Goal: Information Seeking & Learning: Compare options

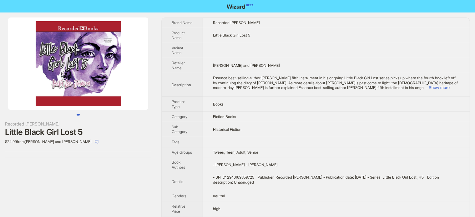
drag, startPoint x: 175, startPoint y: 119, endPoint x: 155, endPoint y: 128, distance: 22.3
click at [175, 121] on th "Category" at bounding box center [182, 117] width 41 height 10
click at [136, 138] on div "$24.99 from [PERSON_NAME] and [PERSON_NAME]" at bounding box center [78, 142] width 146 height 10
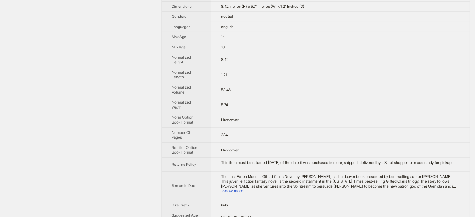
scroll to position [246, 0]
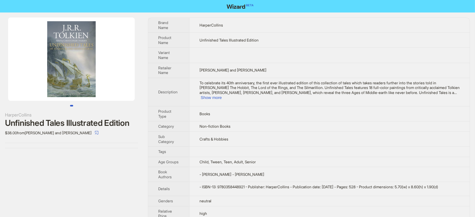
click at [44, 164] on div "HarperCollins Unfinished Tales Illustrated Edition $38.00 from Barnes and Noble" at bounding box center [71, 133] width 143 height 240
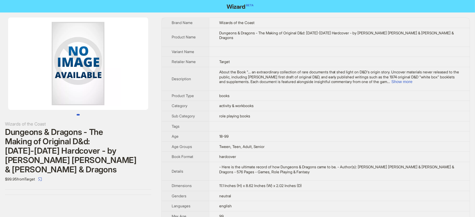
drag, startPoint x: 125, startPoint y: 69, endPoint x: 68, endPoint y: 78, distance: 57.6
click at [68, 78] on img at bounding box center [78, 64] width 140 height 93
drag, startPoint x: 71, startPoint y: 78, endPoint x: 125, endPoint y: 78, distance: 54.4
click at [125, 78] on img at bounding box center [78, 64] width 140 height 93
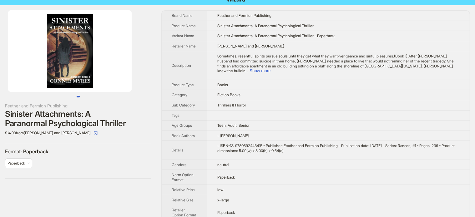
scroll to position [20, 0]
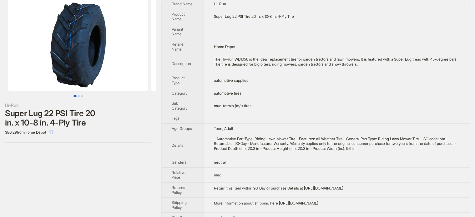
scroll to position [29, 0]
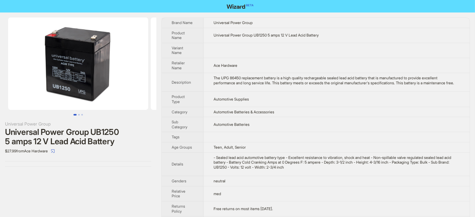
click at [63, 140] on div "Universal Power Group UB1250 5 amps 12 V Lead Acid Battery" at bounding box center [78, 137] width 146 height 19
click at [64, 140] on div "Universal Power Group UB1250 5 amps 12 V Lead Acid Battery" at bounding box center [78, 137] width 146 height 19
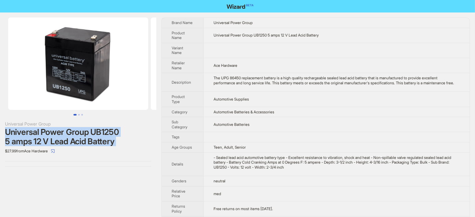
click at [64, 140] on div "Universal Power Group UB1250 5 amps 12 V Lead Acid Battery" at bounding box center [78, 137] width 146 height 19
copy div "Universal Power Group UB1250 5 amps 12 V Lead Acid Battery"
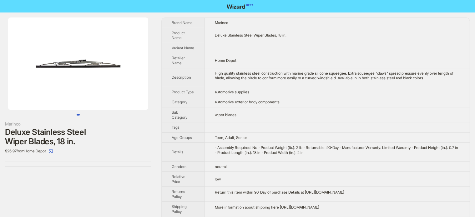
click at [63, 132] on div "Deluxe Stainless Steel Wiper Blades, 18 in." at bounding box center [78, 137] width 146 height 19
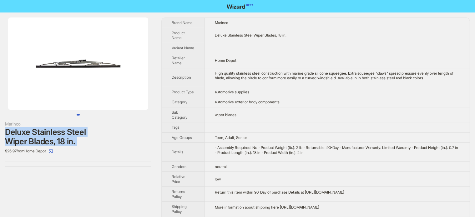
click at [63, 132] on div "Deluxe Stainless Steel Wiper Blades, 18 in." at bounding box center [78, 137] width 146 height 19
copy div "Deluxe Stainless Steel Wiper Blades, 18 in."
drag, startPoint x: 80, startPoint y: 79, endPoint x: 73, endPoint y: 79, distance: 7.5
click at [73, 79] on img at bounding box center [78, 64] width 140 height 93
drag, startPoint x: 113, startPoint y: 72, endPoint x: 45, endPoint y: 66, distance: 68.1
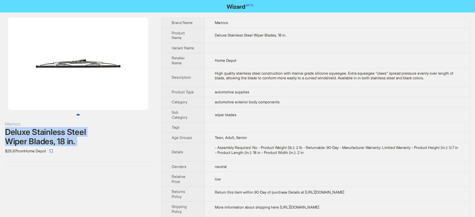
click at [48, 71] on img at bounding box center [78, 64] width 140 height 93
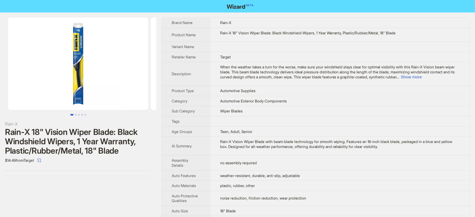
click at [101, 137] on div "Rain-X 18" Vision Wiper Blade: Black Windshield Wipers, 1 Year Warranty, Plasti…" at bounding box center [78, 142] width 146 height 28
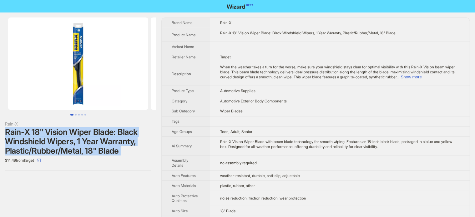
click at [101, 137] on div "Rain-X 18" Vision Wiper Blade: Black Windshield Wipers, 1 Year Warranty, Plasti…" at bounding box center [78, 142] width 146 height 28
click at [54, 78] on img at bounding box center [78, 64] width 140 height 93
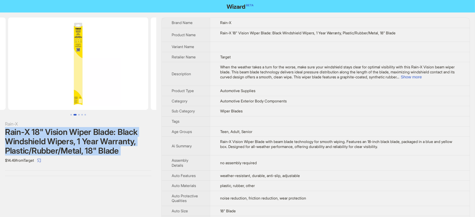
scroll to position [0, 285]
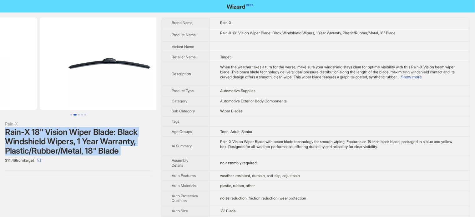
drag, startPoint x: 118, startPoint y: 77, endPoint x: 62, endPoint y: 86, distance: 56.1
click at [56, 88] on ul at bounding box center [78, 64] width 156 height 93
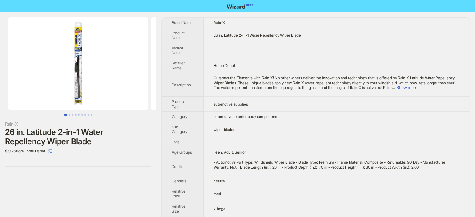
click at [98, 159] on div "Rain-X 26 in. Latitude 2-in-1 Water Repellency Wiper Blade $19.26 from Home Dep…" at bounding box center [78, 92] width 156 height 159
click at [81, 140] on div "26 in. Latitude 2-in-1 Water Repellency Wiper Blade" at bounding box center [78, 137] width 146 height 19
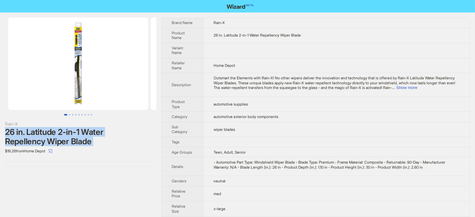
click at [81, 140] on div "26 in. Latitude 2-in-1 Water Repellency Wiper Blade" at bounding box center [78, 137] width 146 height 19
copy div "26 in. Latitude 2-in-1 Water Repellency Wiper Blade"
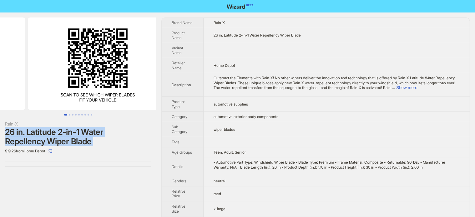
drag, startPoint x: 68, startPoint y: 67, endPoint x: 33, endPoint y: 68, distance: 34.7
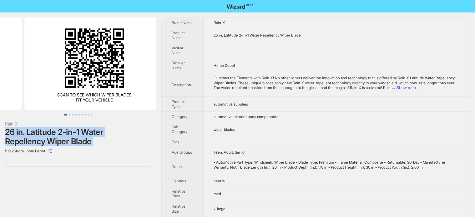
click at [33, 68] on ul at bounding box center [78, 64] width 156 height 93
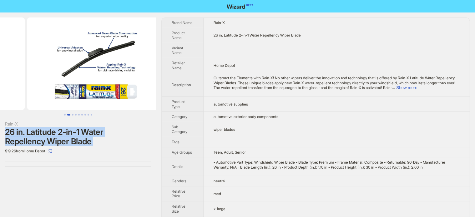
drag, startPoint x: 109, startPoint y: 65, endPoint x: 39, endPoint y: 71, distance: 69.7
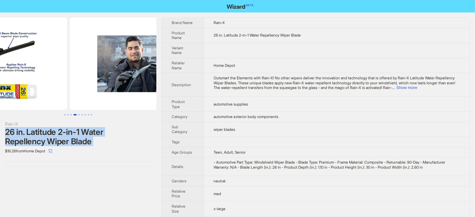
drag, startPoint x: 108, startPoint y: 69, endPoint x: 43, endPoint y: 71, distance: 64.4
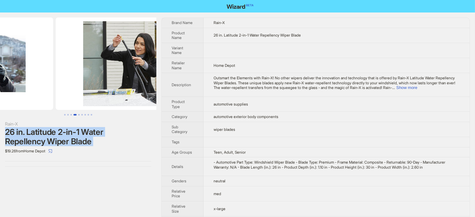
drag, startPoint x: 85, startPoint y: 74, endPoint x: 33, endPoint y: 81, distance: 52.9
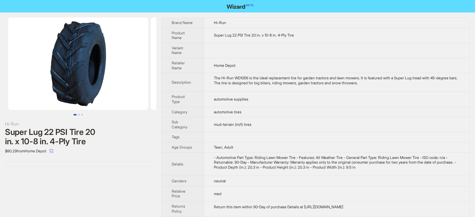
click at [55, 125] on div "Hi-Run" at bounding box center [78, 124] width 146 height 7
click at [56, 125] on div "Hi-Run" at bounding box center [78, 124] width 146 height 7
click at [55, 135] on div "Super Lug 22 PSI Tire 20 in. x 10-8 in. 4-Ply Tire" at bounding box center [78, 137] width 146 height 19
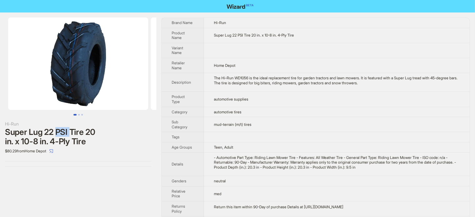
click at [55, 135] on div "Super Lug 22 PSI Tire 20 in. x 10-8 in. 4-Ply Tire" at bounding box center [78, 137] width 146 height 19
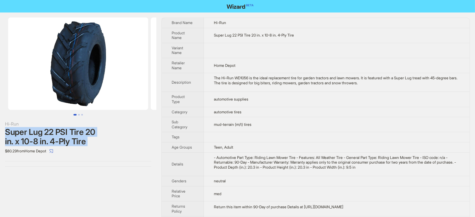
click at [55, 135] on div "Super Lug 22 PSI Tire 20 in. x 10-8 in. 4-Ply Tire" at bounding box center [78, 137] width 146 height 19
copy div "Super Lug 22 PSI Tire 20 in. x 10-8 in. 4-Ply Tire"
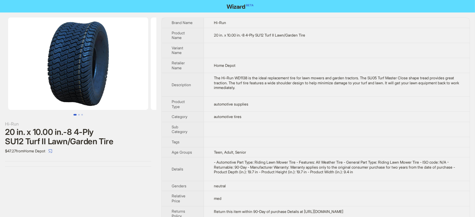
click at [86, 132] on div "20 in. x 10.00 in.-8 4-Ply SU12 Turf II Lawn/Garden Tire" at bounding box center [78, 137] width 146 height 19
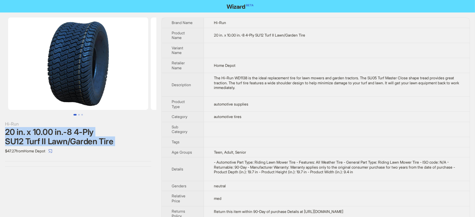
click at [86, 132] on div "20 in. x 10.00 in.-8 4-Ply SU12 Turf II Lawn/Garden Tire" at bounding box center [78, 137] width 146 height 19
copy div "20 in. x 10.00 in.-8 4-Ply SU12 Turf II Lawn/Garden Tire"
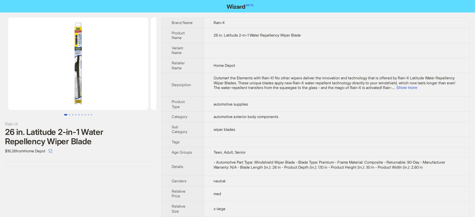
click at [96, 138] on div "26 in. Latitude 2-in-1 Water Repellency Wiper Blade" at bounding box center [78, 137] width 146 height 19
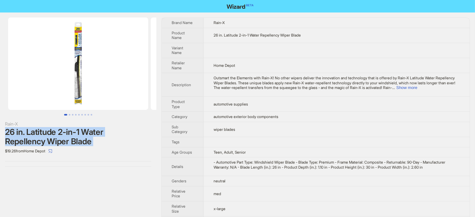
click at [96, 138] on div "26 in. Latitude 2-in-1 Water Repellency Wiper Blade" at bounding box center [78, 137] width 146 height 19
copy div "26 in. Latitude 2-in-1 Water Repellency Wiper Blade"
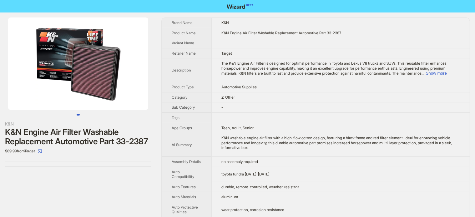
drag, startPoint x: 118, startPoint y: 43, endPoint x: 94, endPoint y: 37, distance: 24.1
click at [86, 51] on img at bounding box center [78, 64] width 140 height 93
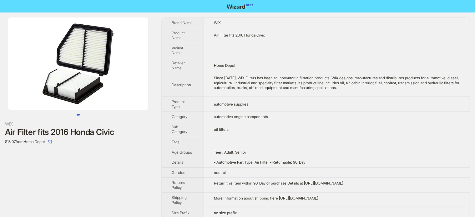
drag, startPoint x: 117, startPoint y: 71, endPoint x: 53, endPoint y: 84, distance: 65.5
click at [51, 86] on img at bounding box center [78, 64] width 140 height 93
drag, startPoint x: 106, startPoint y: 74, endPoint x: 158, endPoint y: 63, distance: 53.4
click at [142, 74] on img at bounding box center [78, 64] width 140 height 93
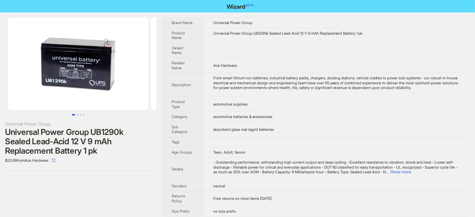
click at [82, 130] on div "Universal Power Group UB1290k Sealed Lead-Acid 12 V 9 mAh Replacement Battery 1…" at bounding box center [78, 142] width 146 height 28
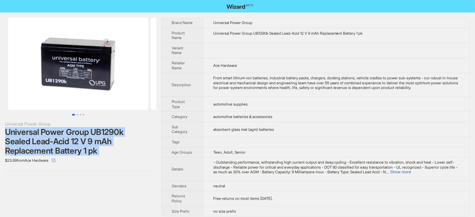
click at [82, 130] on div "Universal Power Group UB1290k Sealed Lead-Acid 12 V 9 mAh Replacement Battery 1…" at bounding box center [78, 142] width 146 height 28
copy div "Universal Power Group UB1290k Sealed Lead-Acid 12 V 9 mAh Replacement Battery 1…"
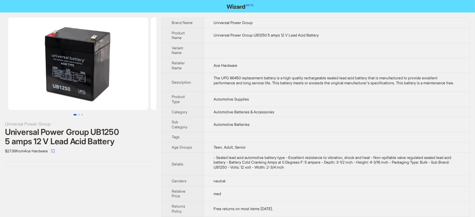
click at [72, 138] on div "Universal Power Group UB1250 5 amps 12 V Lead Acid Battery" at bounding box center [78, 137] width 146 height 19
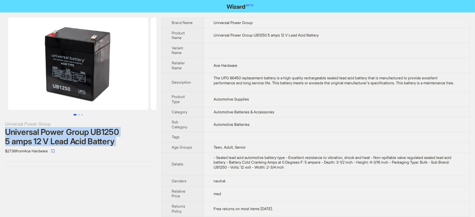
click at [72, 138] on div "Universal Power Group UB1250 5 amps 12 V Lead Acid Battery" at bounding box center [78, 137] width 146 height 19
copy div "Universal Power Group UB1250 5 amps 12 V Lead Acid Battery"
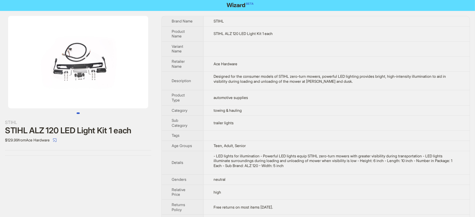
scroll to position [14, 0]
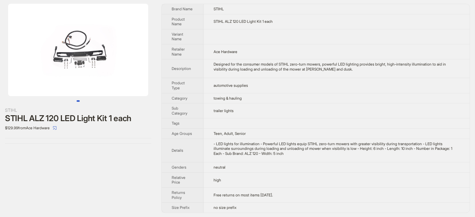
click at [121, 174] on div "STIHL STIHL ALZ 120 LED Light Kit 1 each $129.99 from Ace Hardware" at bounding box center [78, 109] width 156 height 220
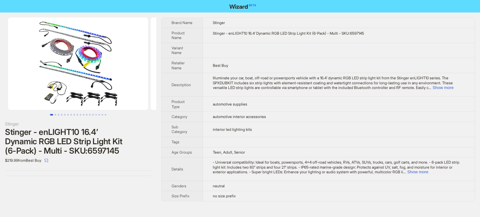
click at [129, 171] on div at bounding box center [78, 171] width 146 height 0
click at [108, 134] on div "Stinger - enLIGHT10 16.4’ Dynamic RGB LED Strip Light Kit (6-Pack) - Multi - SK…" at bounding box center [78, 142] width 146 height 28
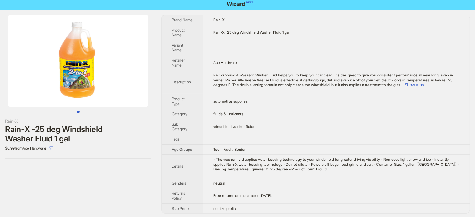
scroll to position [4, 0]
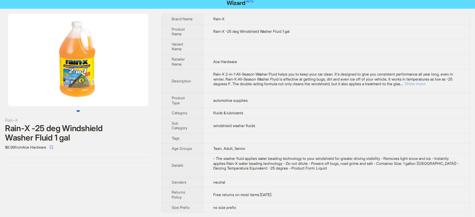
click at [426, 83] on button "Show more" at bounding box center [415, 84] width 21 height 5
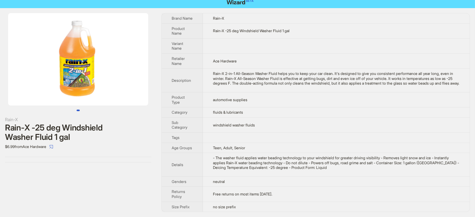
scroll to position [13, 0]
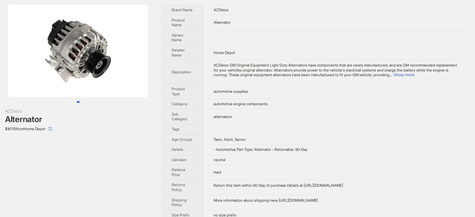
scroll to position [20, 0]
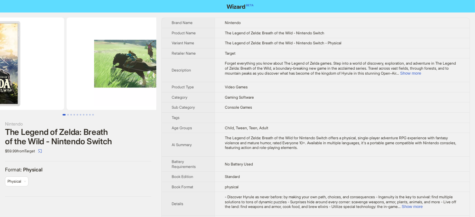
drag, startPoint x: 109, startPoint y: 82, endPoint x: 35, endPoint y: 98, distance: 74.9
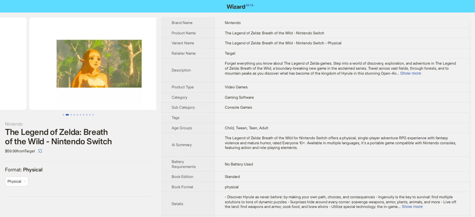
drag, startPoint x: 118, startPoint y: 86, endPoint x: 21, endPoint y: 103, distance: 98.3
click at [21, 103] on ul at bounding box center [78, 64] width 156 height 93
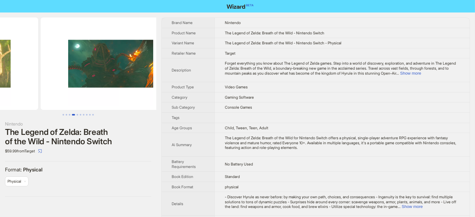
drag, startPoint x: 29, startPoint y: 101, endPoint x: 26, endPoint y: 104, distance: 4.3
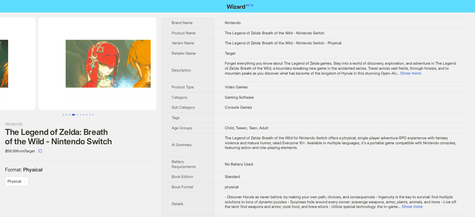
drag, startPoint x: 15, startPoint y: 120, endPoint x: 11, endPoint y: 121, distance: 4.3
click at [11, 121] on div "Nintendo The Legend of Zelda: Breath of the Wild - Nintendo Switch $59.99 from …" at bounding box center [78, 108] width 156 height 190
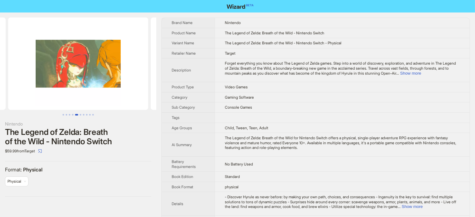
drag, startPoint x: 42, startPoint y: 89, endPoint x: 59, endPoint y: 89, distance: 16.9
click at [56, 89] on img at bounding box center [78, 64] width 140 height 93
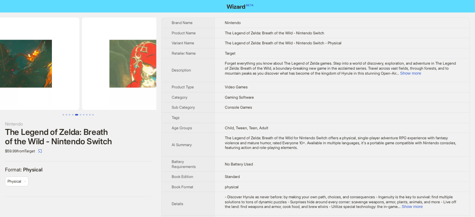
click at [135, 89] on img at bounding box center [152, 64] width 140 height 93
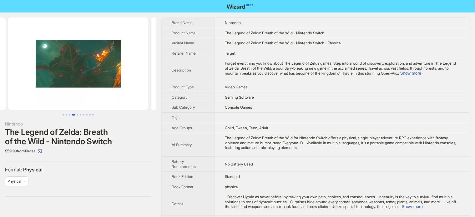
drag, startPoint x: 73, startPoint y: 89, endPoint x: 139, endPoint y: 92, distance: 66.0
click at [122, 94] on img at bounding box center [78, 64] width 140 height 93
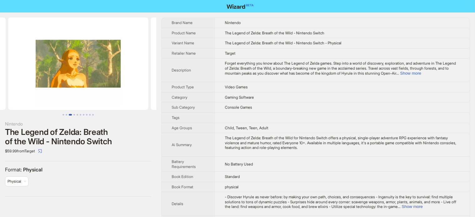
click at [301, 1] on nav at bounding box center [237, 6] width 475 height 13
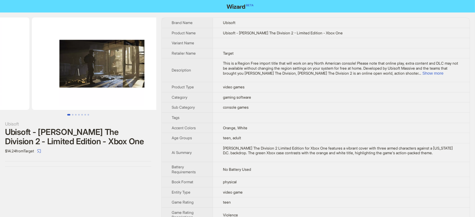
drag, startPoint x: 96, startPoint y: 85, endPoint x: 8, endPoint y: 99, distance: 89.8
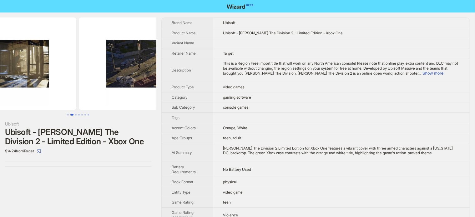
drag, startPoint x: 89, startPoint y: 95, endPoint x: 20, endPoint y: 98, distance: 69.2
click at [14, 97] on img at bounding box center [6, 64] width 140 height 93
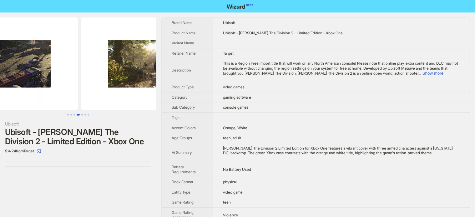
drag, startPoint x: 36, startPoint y: 97, endPoint x: 28, endPoint y: 99, distance: 7.7
click at [29, 99] on img at bounding box center [8, 64] width 140 height 93
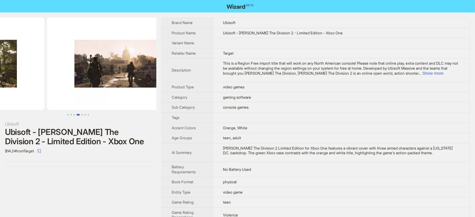
drag, startPoint x: 85, startPoint y: 90, endPoint x: 31, endPoint y: 97, distance: 54.3
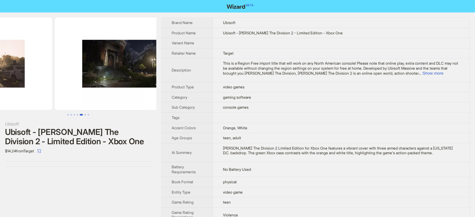
drag, startPoint x: 87, startPoint y: 82, endPoint x: 17, endPoint y: 96, distance: 70.9
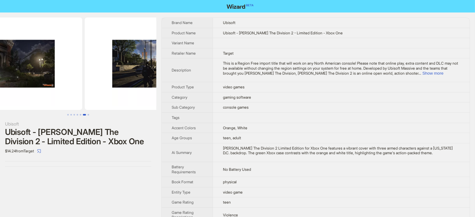
drag, startPoint x: 94, startPoint y: 89, endPoint x: 46, endPoint y: 99, distance: 48.7
click at [46, 99] on img at bounding box center [12, 64] width 140 height 93
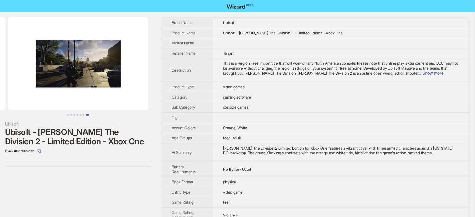
click at [98, 136] on div "Ubisoft - Tom Clancy's The Division 2 - Limited Edition - Xbox One" at bounding box center [78, 137] width 146 height 19
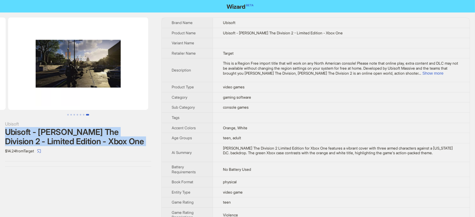
click at [98, 136] on div "Ubisoft - Tom Clancy's The Division 2 - Limited Edition - Xbox One" at bounding box center [78, 137] width 146 height 19
copy div "Ubisoft - Tom Clancy's The Division 2 - Limited Edition - Xbox One"
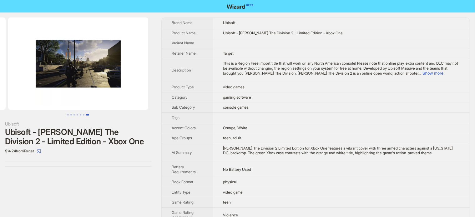
click at [115, 162] on div "Ubisoft Ubisoft - Tom Clancy's The Division 2 - Limited Edition - Xbox One $14.…" at bounding box center [78, 92] width 156 height 159
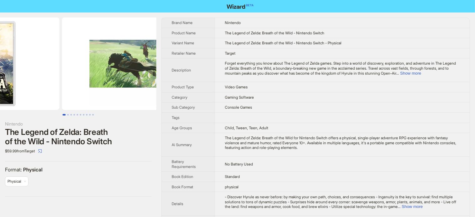
drag, startPoint x: 115, startPoint y: 81, endPoint x: 46, endPoint y: 91, distance: 69.8
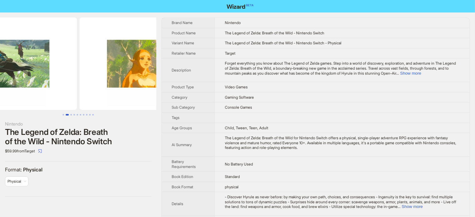
drag, startPoint x: 111, startPoint y: 72, endPoint x: 41, endPoint y: 92, distance: 72.8
click at [41, 92] on img at bounding box center [7, 64] width 140 height 93
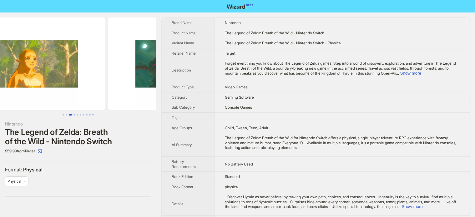
drag, startPoint x: 116, startPoint y: 76, endPoint x: 54, endPoint y: 91, distance: 63.9
click at [59, 90] on img at bounding box center [35, 64] width 140 height 93
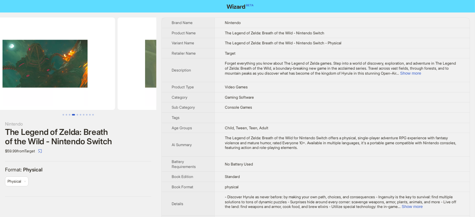
click at [93, 79] on img at bounding box center [45, 64] width 140 height 93
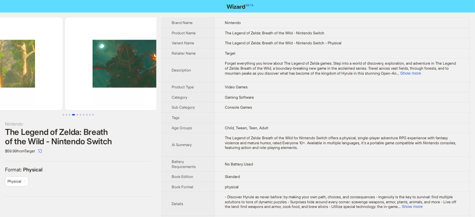
drag, startPoint x: 83, startPoint y: 75, endPoint x: 134, endPoint y: 79, distance: 51.7
click at [134, 79] on img at bounding box center [135, 64] width 140 height 93
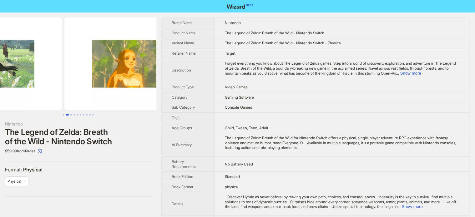
drag, startPoint x: 90, startPoint y: 76, endPoint x: 189, endPoint y: 82, distance: 99.3
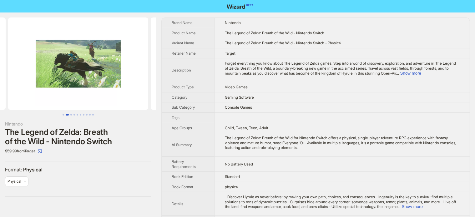
scroll to position [0, 51]
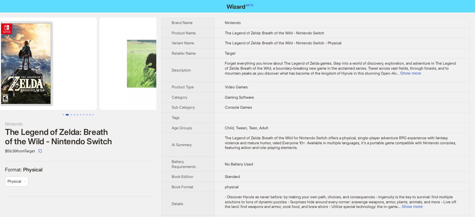
drag, startPoint x: 89, startPoint y: 82, endPoint x: 176, endPoint y: 84, distance: 87.9
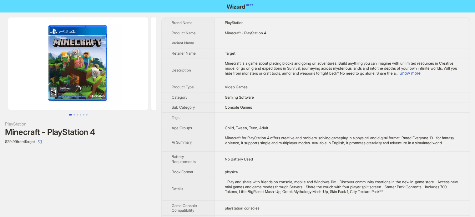
scroll to position [0, 32]
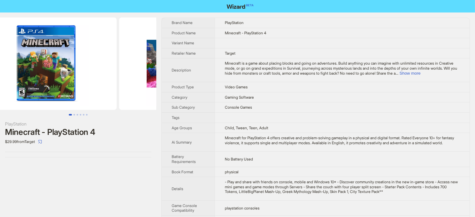
drag, startPoint x: 94, startPoint y: 83, endPoint x: 59, endPoint y: 85, distance: 34.5
click at [60, 85] on img at bounding box center [47, 64] width 140 height 93
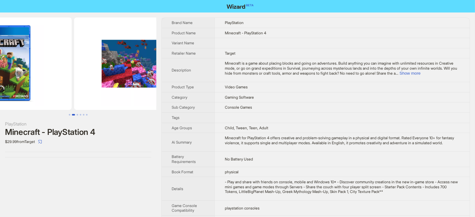
click at [59, 77] on img at bounding box center [2, 64] width 140 height 93
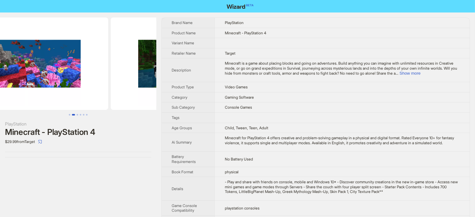
drag, startPoint x: 117, startPoint y: 78, endPoint x: 93, endPoint y: 82, distance: 24.7
click at [93, 82] on img at bounding box center [38, 64] width 140 height 93
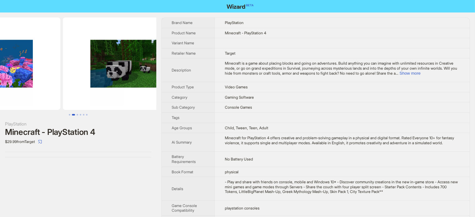
drag, startPoint x: 99, startPoint y: 75, endPoint x: 44, endPoint y: 77, distance: 54.8
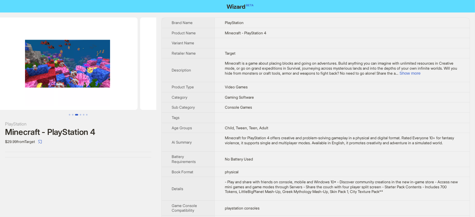
drag, startPoint x: 70, startPoint y: 55, endPoint x: 168, endPoint y: 58, distance: 97.6
click at [168, 58] on div "PlayStation Minecraft - PlayStation 4 $29.99 from Target Brand Name PlayStation…" at bounding box center [237, 212] width 475 height 399
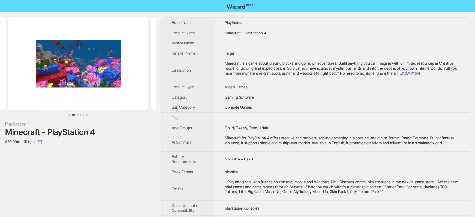
scroll to position [0, 53]
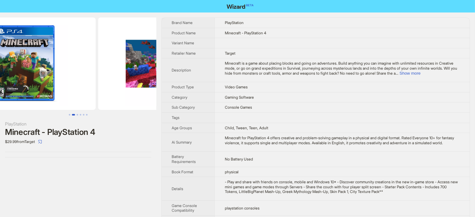
drag, startPoint x: 61, startPoint y: 72, endPoint x: 132, endPoint y: 81, distance: 71.6
click at [132, 81] on img at bounding box center [168, 64] width 140 height 93
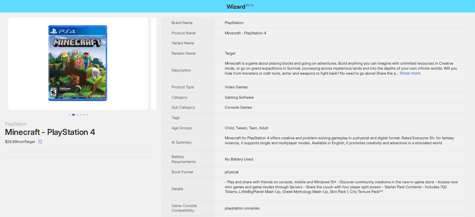
drag, startPoint x: 112, startPoint y: 84, endPoint x: 36, endPoint y: 97, distance: 77.1
click at [37, 97] on ul at bounding box center [78, 64] width 156 height 93
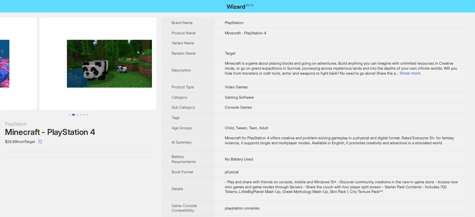
drag, startPoint x: 95, startPoint y: 76, endPoint x: 19, endPoint y: 92, distance: 78.3
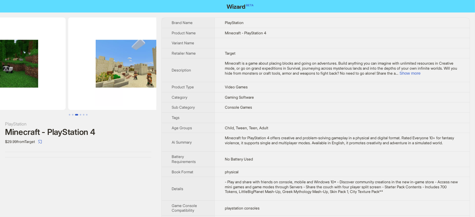
drag, startPoint x: 98, startPoint y: 84, endPoint x: 36, endPoint y: 101, distance: 63.9
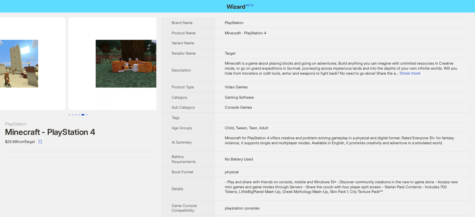
drag, startPoint x: 106, startPoint y: 83, endPoint x: 49, endPoint y: 96, distance: 59.1
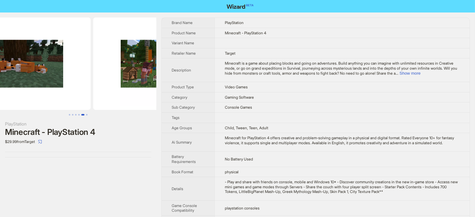
drag, startPoint x: 93, startPoint y: 83, endPoint x: 33, endPoint y: 95, distance: 60.8
click at [33, 95] on img at bounding box center [21, 64] width 140 height 93
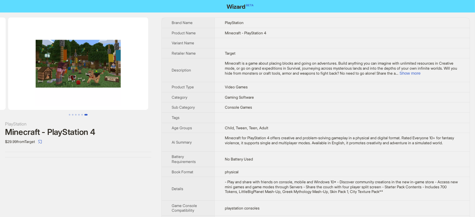
click at [47, 97] on img at bounding box center [78, 64] width 140 height 93
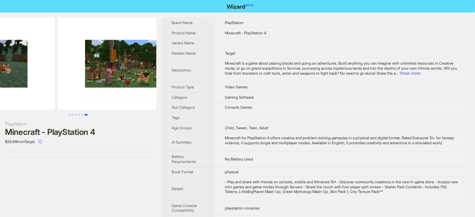
drag, startPoint x: 78, startPoint y: 87, endPoint x: 143, endPoint y: 86, distance: 65.4
click at [143, 86] on img at bounding box center [128, 64] width 140 height 93
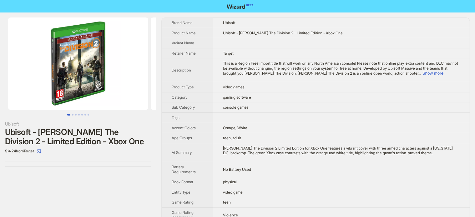
click at [120, 67] on img at bounding box center [78, 64] width 140 height 93
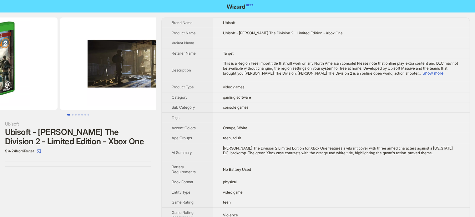
drag, startPoint x: 117, startPoint y: 68, endPoint x: 38, endPoint y: 81, distance: 79.5
click at [40, 81] on ul at bounding box center [78, 64] width 156 height 93
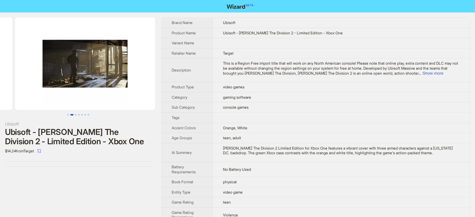
drag, startPoint x: 107, startPoint y: 68, endPoint x: 147, endPoint y: 81, distance: 42.0
click at [147, 81] on img at bounding box center [85, 64] width 140 height 93
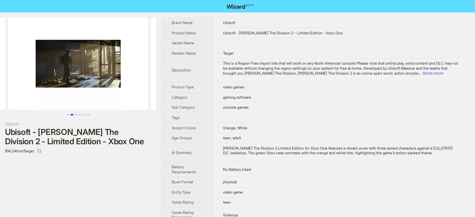
scroll to position [0, 60]
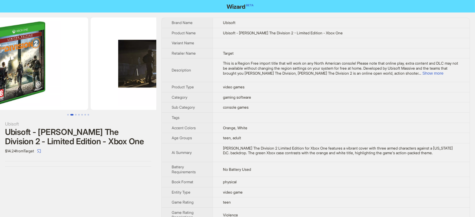
drag, startPoint x: 60, startPoint y: 81, endPoint x: 84, endPoint y: 90, distance: 25.4
click at [134, 83] on img at bounding box center [161, 64] width 140 height 93
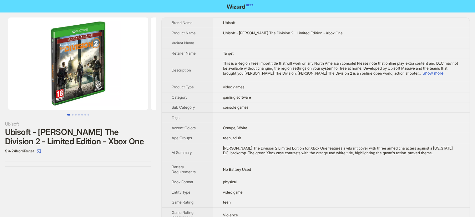
drag, startPoint x: 69, startPoint y: 89, endPoint x: 114, endPoint y: 90, distance: 45.4
click at [112, 90] on img at bounding box center [78, 64] width 140 height 93
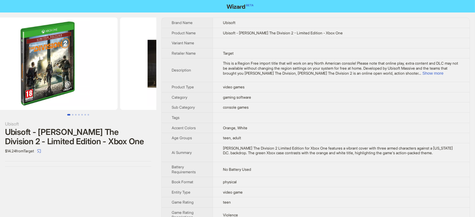
scroll to position [0, 49]
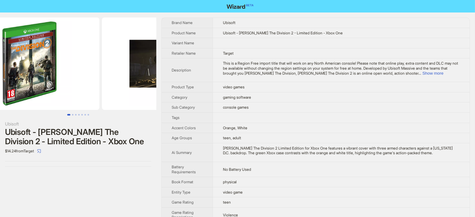
drag, startPoint x: 117, startPoint y: 89, endPoint x: 80, endPoint y: 96, distance: 36.9
click at [80, 96] on img at bounding box center [29, 64] width 140 height 93
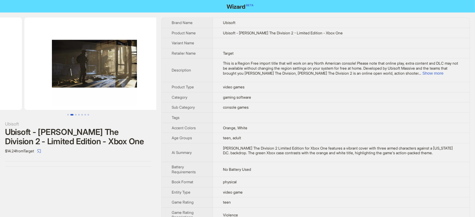
drag, startPoint x: 72, startPoint y: 100, endPoint x: 48, endPoint y: 102, distance: 23.8
click at [48, 103] on ul at bounding box center [78, 64] width 156 height 93
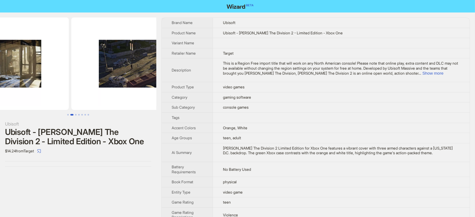
drag, startPoint x: 122, startPoint y: 78, endPoint x: 68, endPoint y: 91, distance: 55.3
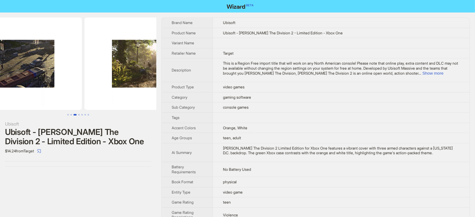
drag, startPoint x: 83, startPoint y: 90, endPoint x: 72, endPoint y: 91, distance: 11.0
click at [72, 91] on ul at bounding box center [78, 64] width 156 height 93
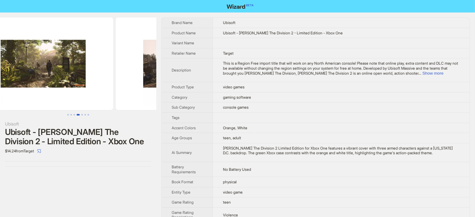
drag, startPoint x: 137, startPoint y: 73, endPoint x: 112, endPoint y: 83, distance: 27.0
click at [112, 83] on ul at bounding box center [78, 64] width 156 height 93
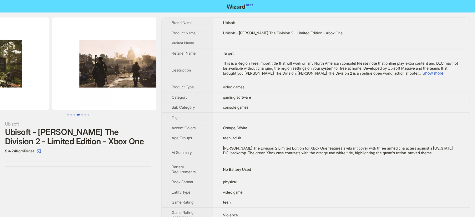
drag, startPoint x: 140, startPoint y: 88, endPoint x: 73, endPoint y: 98, distance: 68.4
click at [73, 98] on ul at bounding box center [78, 64] width 156 height 93
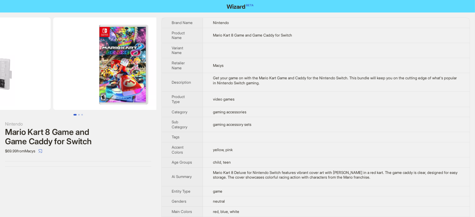
drag, startPoint x: 114, startPoint y: 72, endPoint x: 46, endPoint y: 92, distance: 71.1
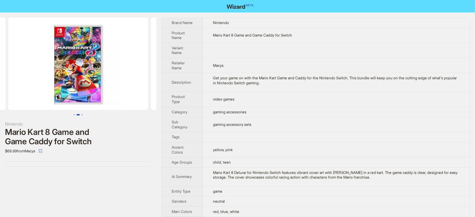
scroll to position [0, 68]
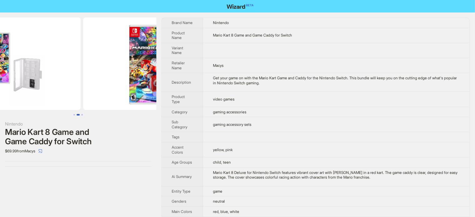
drag, startPoint x: 101, startPoint y: 75, endPoint x: 150, endPoint y: 32, distance: 65.4
click at [135, 57] on img at bounding box center [153, 64] width 140 height 93
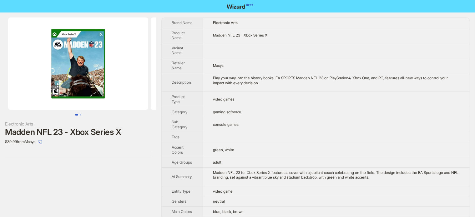
click at [82, 133] on div "Madden NFL 23 - Xbox Series X" at bounding box center [78, 132] width 146 height 9
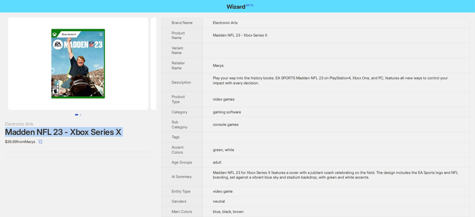
click at [82, 133] on div "Madden NFL 23 - Xbox Series X" at bounding box center [78, 132] width 146 height 9
copy div "Madden NFL 23 - Xbox Series X"
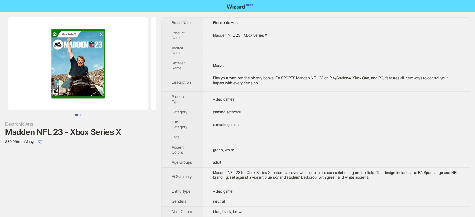
click at [61, 145] on div "$39.99 from Macys" at bounding box center [78, 142] width 146 height 10
drag, startPoint x: 55, startPoint y: 133, endPoint x: 63, endPoint y: 134, distance: 7.2
click at [63, 134] on div "Madden NFL 23 - Xbox Series X" at bounding box center [78, 132] width 146 height 9
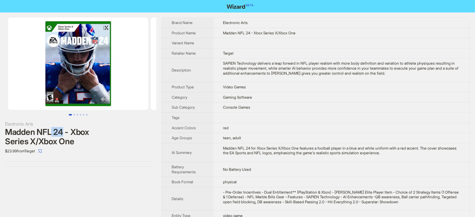
drag, startPoint x: 53, startPoint y: 133, endPoint x: 63, endPoint y: 134, distance: 10.4
click at [63, 134] on div "Madden NFL 24 - Xbox Series X/Xbox One" at bounding box center [78, 137] width 146 height 19
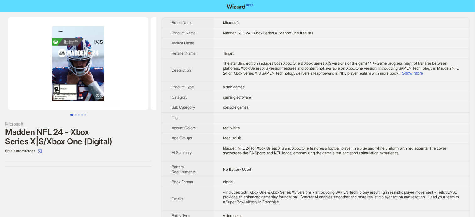
click at [100, 134] on div "Madden NFL 24 - Xbox Series X|S/Xbox One (Digital)" at bounding box center [78, 137] width 146 height 19
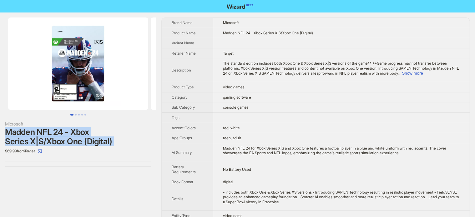
click at [100, 134] on div "Madden NFL 24 - Xbox Series X|S/Xbox One (Digital)" at bounding box center [78, 137] width 146 height 19
copy div "Madden NFL 24 - Xbox Series X|S/Xbox One (Digital)"
click at [54, 133] on div "Madden NFL 24 - Xbox Series X|S/Xbox One (Digital)" at bounding box center [78, 137] width 146 height 19
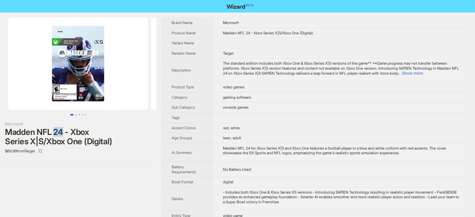
drag, startPoint x: 54, startPoint y: 130, endPoint x: 63, endPoint y: 132, distance: 9.0
click at [63, 132] on div "Madden NFL 24 - Xbox Series X|S/Xbox One (Digital)" at bounding box center [78, 137] width 146 height 19
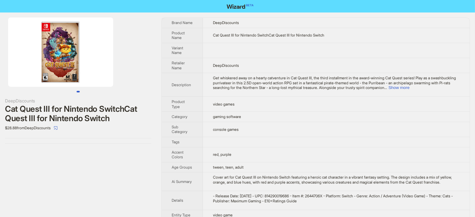
drag, startPoint x: 94, startPoint y: 64, endPoint x: 38, endPoint y: 66, distance: 56.3
click at [38, 66] on img at bounding box center [60, 52] width 105 height 69
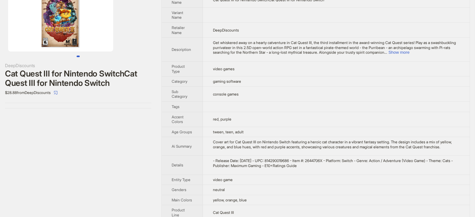
scroll to position [63, 0]
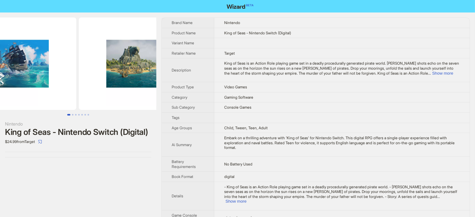
drag, startPoint x: 113, startPoint y: 72, endPoint x: 24, endPoint y: 94, distance: 91.4
click at [27, 94] on ul at bounding box center [78, 64] width 156 height 93
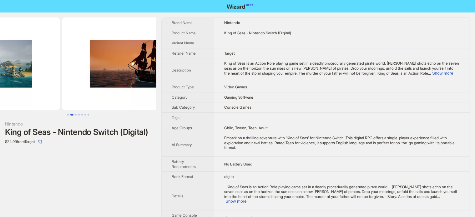
drag, startPoint x: 80, startPoint y: 81, endPoint x: 12, endPoint y: 94, distance: 69.5
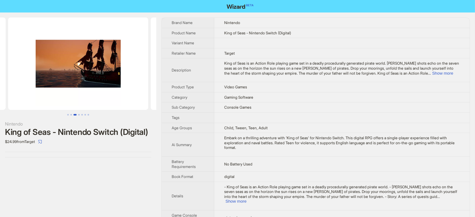
click at [70, 76] on img at bounding box center [78, 64] width 140 height 93
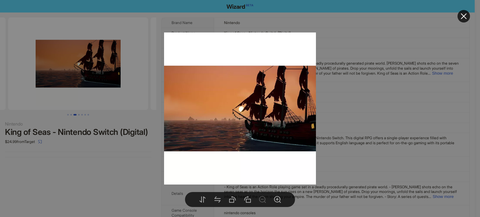
click at [107, 153] on div at bounding box center [240, 108] width 480 height 217
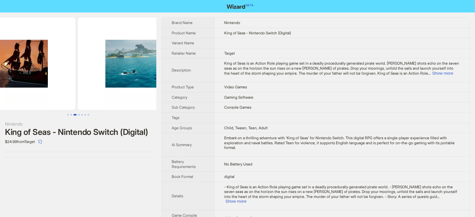
drag, startPoint x: 120, startPoint y: 84, endPoint x: 41, endPoint y: 97, distance: 80.5
click at [42, 97] on ul at bounding box center [78, 64] width 156 height 93
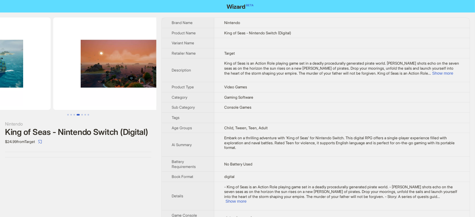
drag, startPoint x: 101, startPoint y: 89, endPoint x: 32, endPoint y: 106, distance: 70.9
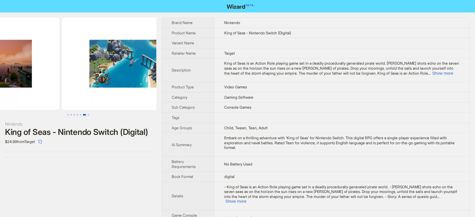
drag, startPoint x: 56, startPoint y: 106, endPoint x: 40, endPoint y: 110, distance: 16.1
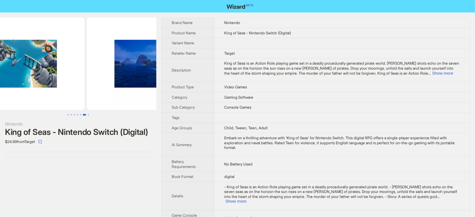
drag, startPoint x: 109, startPoint y: 72, endPoint x: 27, endPoint y: 90, distance: 83.9
click at [27, 90] on ul at bounding box center [78, 64] width 156 height 93
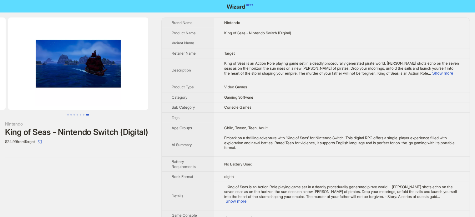
scroll to position [0, 856]
drag, startPoint x: 84, startPoint y: 76, endPoint x: 38, endPoint y: 88, distance: 48.5
click at [39, 87] on img at bounding box center [78, 64] width 140 height 93
click at [42, 131] on div "King of Seas - Nintendo Switch (Digital)" at bounding box center [78, 132] width 146 height 9
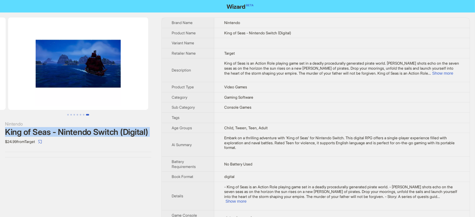
click at [42, 131] on div "King of Seas - Nintendo Switch (Digital)" at bounding box center [78, 132] width 146 height 9
copy div "King of Seas - Nintendo Switch (Digital)"
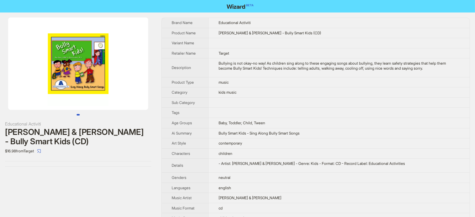
click at [46, 133] on div "[PERSON_NAME] & [PERSON_NAME] - Bully Smart Kids (CD)" at bounding box center [78, 137] width 146 height 19
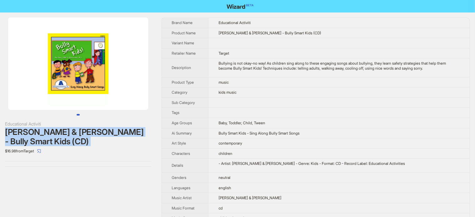
click at [46, 133] on div "[PERSON_NAME] & [PERSON_NAME] - Bully Smart Kids (CD)" at bounding box center [78, 137] width 146 height 19
copy div "[PERSON_NAME] & [PERSON_NAME] - Bully Smart Kids (CD)"
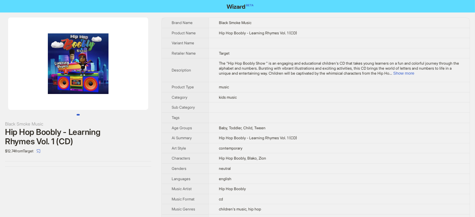
click at [73, 139] on div "Hip Hop Boobly - Learning Rhymes Vol. 1 (CD)" at bounding box center [78, 137] width 146 height 19
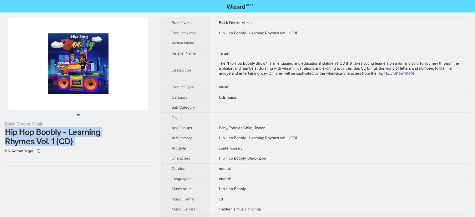
click at [73, 139] on div "Hip Hop Boobly - Learning Rhymes Vol. 1 (CD)" at bounding box center [78, 137] width 146 height 19
copy div "Hip Hop Boobly - Learning Rhymes Vol. 1 (CD)"
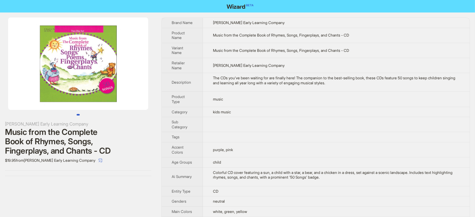
click at [78, 145] on div "Music from the Complete Book of Rhymes, Songs, Fingerplays, and Chants - CD" at bounding box center [78, 142] width 146 height 28
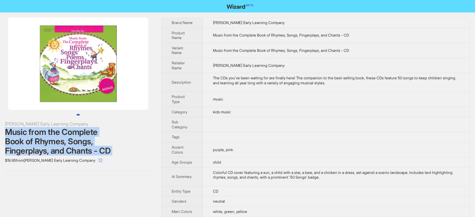
click at [78, 145] on div "Music from the Complete Book of Rhymes, Songs, Fingerplays, and Chants - CD" at bounding box center [78, 142] width 146 height 28
copy div "Music from the Complete Book of Rhymes, Songs, Fingerplays, and Chants - CD"
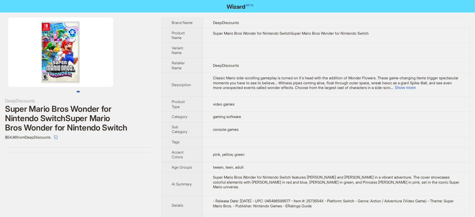
click at [104, 111] on div "Super Mario Bros Wonder for Nintendo SwitchSuper Mario Bros Wonder for Nintendo…" at bounding box center [78, 118] width 146 height 28
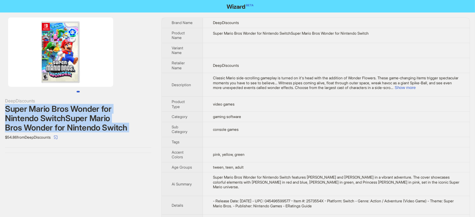
click at [104, 111] on div "Super Mario Bros Wonder for Nintendo SwitchSuper Mario Bros Wonder for Nintendo…" at bounding box center [78, 118] width 146 height 28
copy div "Super Mario Bros Wonder for Nintendo SwitchSuper Mario Bros Wonder for Nintendo…"
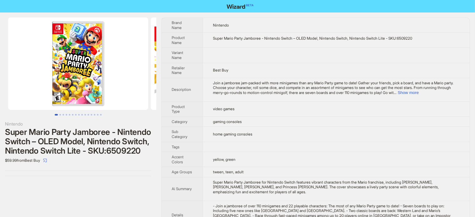
click at [85, 128] on div "Super Mario Party Jamboree - Nintendo Switch – OLED Model, Nintendo Switch, Nin…" at bounding box center [78, 142] width 146 height 28
click at [82, 141] on div "Super Mario Party Jamboree - Nintendo Switch – OLED Model, Nintendo Switch, Nin…" at bounding box center [78, 142] width 146 height 28
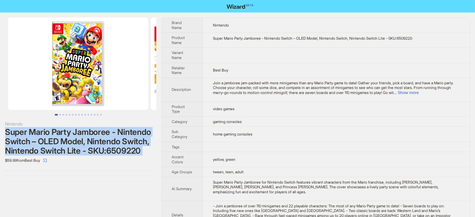
click at [82, 141] on div "Super Mario Party Jamboree - Nintendo Switch – OLED Model, Nintendo Switch, Nin…" at bounding box center [78, 142] width 146 height 28
copy div "Super Mario Party Jamboree - Nintendo Switch – OLED Model, Nintendo Switch, Nin…"
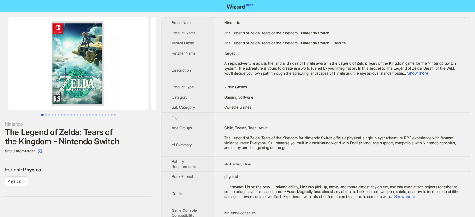
click at [64, 140] on div "The Legend of Zelda: Tears of the Kingdom - Nintendo Switch" at bounding box center [78, 137] width 146 height 19
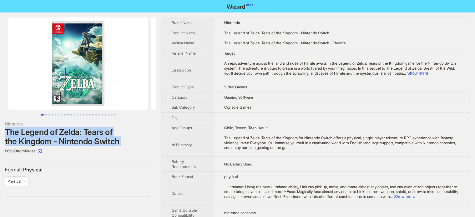
click at [64, 140] on div "The Legend of Zelda: Tears of the Kingdom - Nintendo Switch" at bounding box center [78, 137] width 146 height 19
copy div "The Legend of Zelda: Tears of the Kingdom - Nintendo Switch"
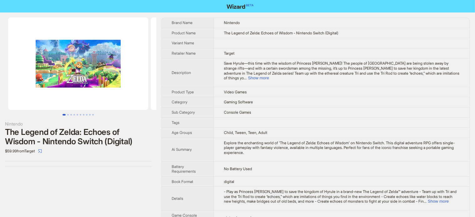
click at [98, 133] on div "The Legend of Zelda: Echoes of Wisdom - Nintendo Switch (Digital)" at bounding box center [78, 137] width 146 height 19
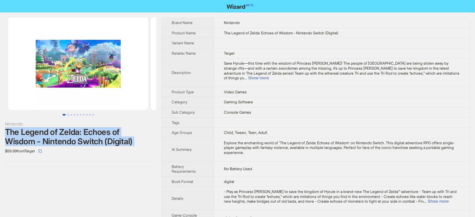
click at [98, 133] on div "The Legend of Zelda: Echoes of Wisdom - Nintendo Switch (Digital)" at bounding box center [78, 137] width 146 height 19
copy div "The Legend of Zelda: Echoes of Wisdom - Nintendo Switch (Digital)"
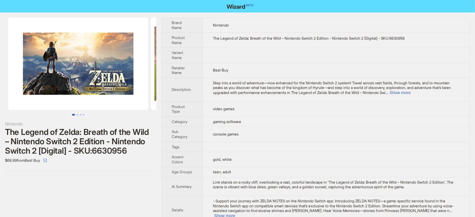
click at [101, 124] on div "Nintendo" at bounding box center [78, 124] width 146 height 7
click at [108, 134] on div "The Legend of Zelda: Breath of the Wild – Nintendo Switch 2 Edition - Nintendo …" at bounding box center [78, 142] width 146 height 28
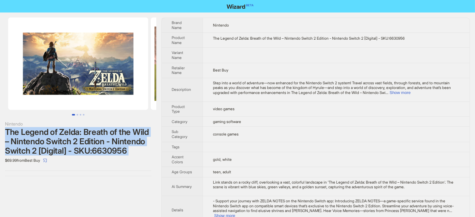
click at [108, 134] on div "The Legend of Zelda: Breath of the Wild – Nintendo Switch 2 Edition - Nintendo …" at bounding box center [78, 142] width 146 height 28
copy div "The Legend of Zelda: Breath of the Wild – Nintendo Switch 2 Edition - Nintendo …"
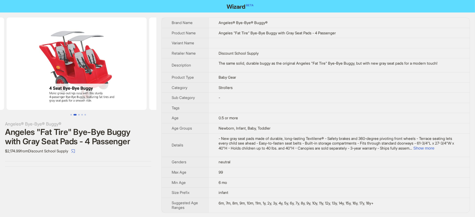
drag, startPoint x: 33, startPoint y: 82, endPoint x: 22, endPoint y: 83, distance: 10.7
click at [22, 83] on ul at bounding box center [78, 64] width 156 height 93
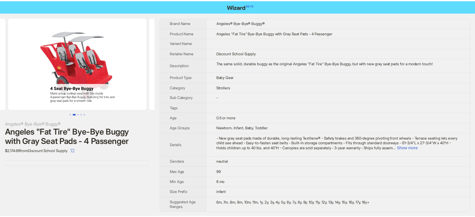
scroll to position [0, 48]
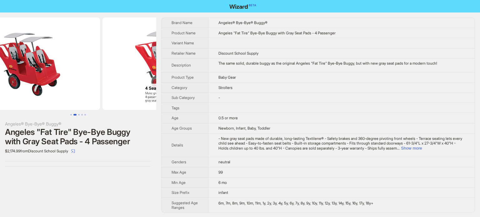
click at [141, 73] on img at bounding box center [173, 64] width 140 height 93
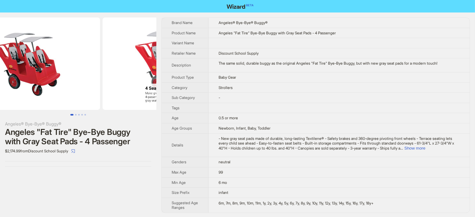
scroll to position [0, 0]
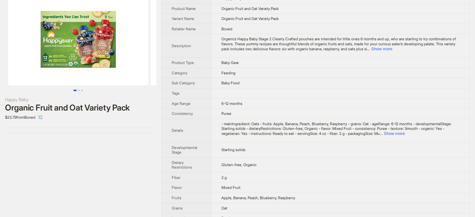
scroll to position [63, 0]
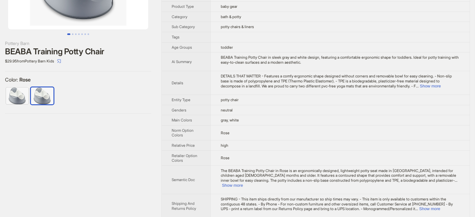
scroll to position [91, 0]
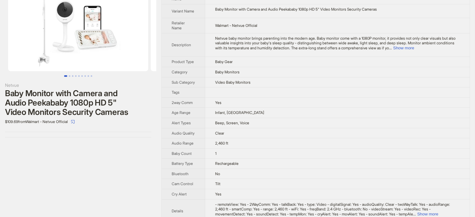
scroll to position [28, 0]
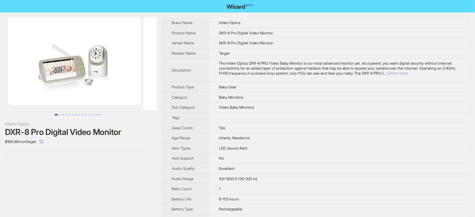
click at [408, 73] on button "Show more" at bounding box center [397, 73] width 21 height 5
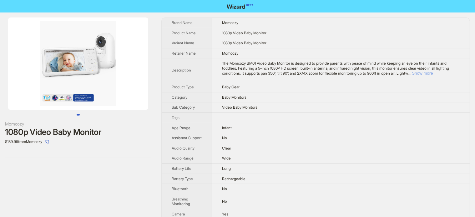
click at [433, 73] on button "Show more" at bounding box center [422, 73] width 21 height 5
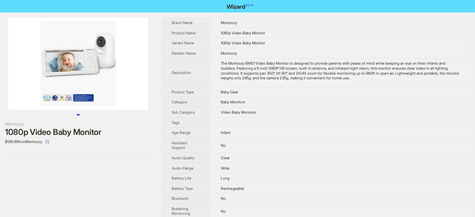
click at [70, 127] on div "Momcozy" at bounding box center [78, 124] width 146 height 7
click at [75, 135] on div "1080p Video Baby Monitor" at bounding box center [78, 132] width 146 height 9
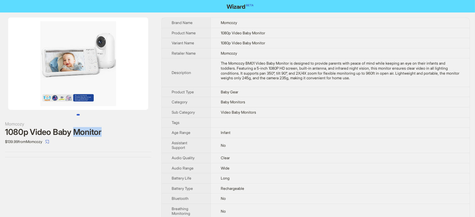
click at [75, 135] on div "1080p Video Baby Monitor" at bounding box center [78, 132] width 146 height 9
copy div "1080p Video Baby Monitor"
click at [232, 72] on div "The Momcozy BM01 Video Baby Monitor is designed to provide parents with peace o…" at bounding box center [340, 70] width 239 height 19
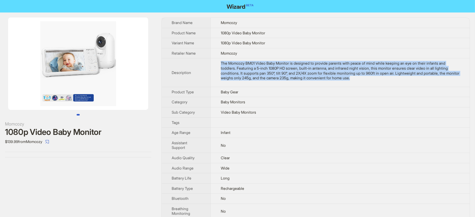
click at [232, 72] on div "The Momcozy BM01 Video Baby Monitor is designed to provide parents with peace o…" at bounding box center [340, 70] width 239 height 19
copy div "The Momcozy BM01 Video Baby Monitor is designed to provide parents with peace o…"
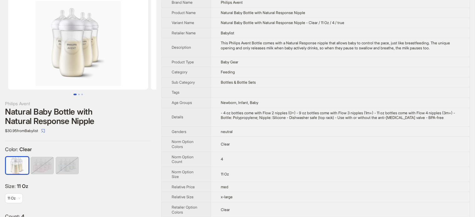
scroll to position [31, 0]
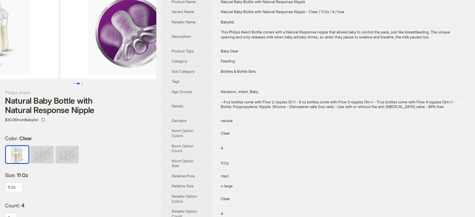
drag, startPoint x: 106, startPoint y: 60, endPoint x: 44, endPoint y: 60, distance: 61.9
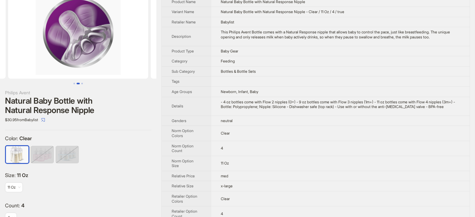
scroll to position [0, 41]
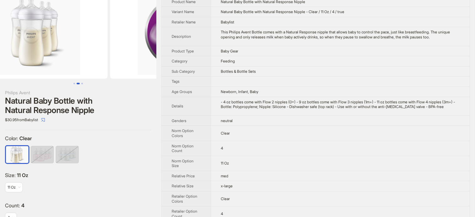
drag, startPoint x: 75, startPoint y: 51, endPoint x: 165, endPoint y: 48, distance: 89.8
click at [158, 52] on div "Philips Avent Natural Baby Bottle with Natural Response Nipple $30.95 from Baby…" at bounding box center [237, 116] width 475 height 271
